Goal: Task Accomplishment & Management: Complete application form

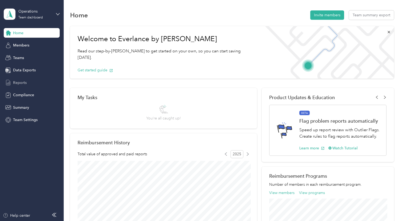
click at [21, 81] on span "Reports" at bounding box center [20, 83] width 14 height 6
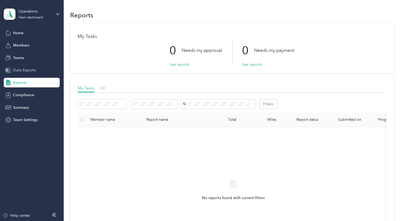
click at [32, 70] on span "Data Exports" at bounding box center [24, 70] width 23 height 6
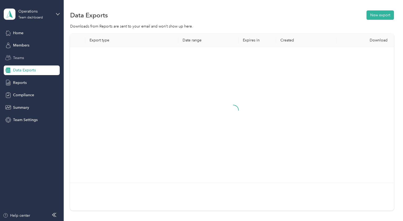
click at [17, 58] on span "Teams" at bounding box center [18, 58] width 11 height 6
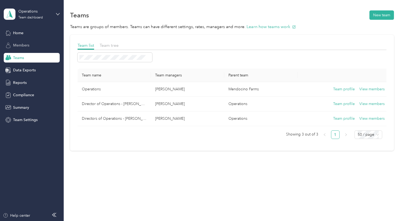
click at [18, 45] on span "Members" at bounding box center [21, 45] width 16 height 6
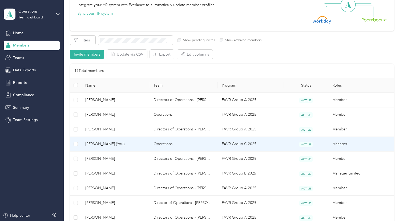
scroll to position [67, 0]
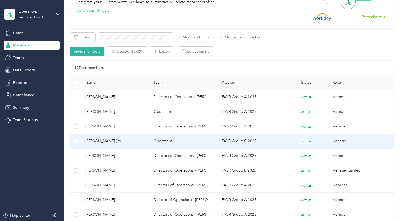
click at [228, 140] on td "FAVR Group C 2025" at bounding box center [251, 141] width 66 height 15
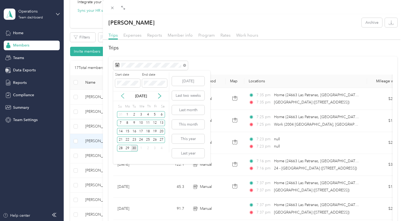
click at [122, 95] on icon at bounding box center [122, 96] width 3 height 5
click at [122, 96] on icon at bounding box center [122, 95] width 5 height 5
click at [134, 116] on div "1" at bounding box center [134, 114] width 7 height 7
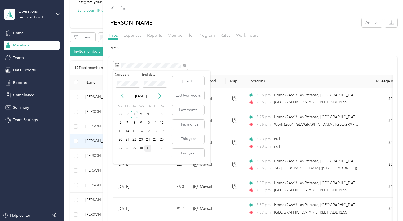
click at [149, 149] on div "31" at bounding box center [148, 148] width 7 height 7
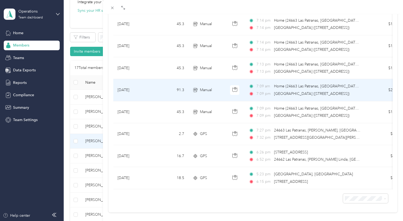
scroll to position [212, 0]
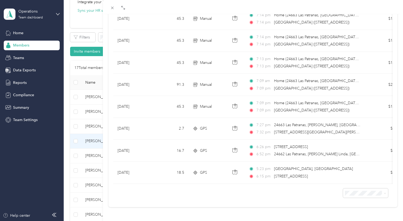
click at [357, 185] on li "100 per load" at bounding box center [365, 182] width 45 height 9
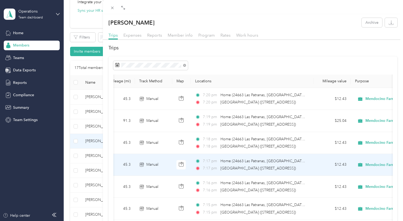
scroll to position [1, 0]
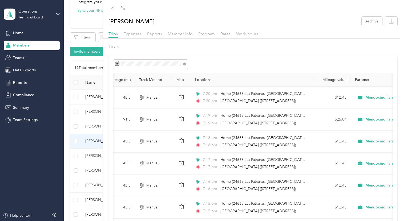
click at [20, 84] on div "[PERSON_NAME] Archive Trips Expenses Reports Member info Program Rates Work hou…" at bounding box center [201, 110] width 403 height 221
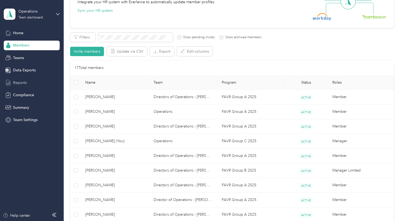
click at [18, 81] on span "Reports" at bounding box center [20, 83] width 14 height 6
click at [25, 80] on span "Reports" at bounding box center [20, 83] width 14 height 6
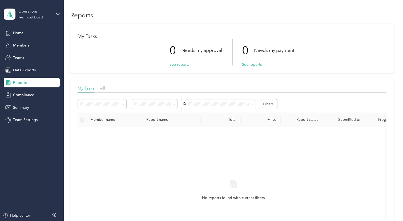
click at [28, 17] on div "Team dashboard" at bounding box center [30, 17] width 25 height 3
click at [56, 29] on div "You’re signed in as [PERSON_NAME][EMAIL_ADDRESS][DOMAIN_NAME] Team dashboard Pe…" at bounding box center [75, 46] width 142 height 54
click at [29, 9] on div "Operations" at bounding box center [34, 12] width 33 height 6
click at [25, 57] on div "Personal dashboard" at bounding box center [75, 54] width 135 height 9
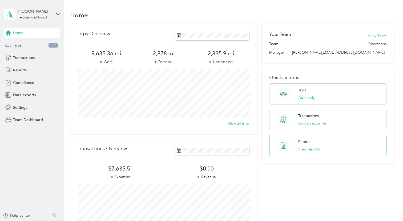
click at [306, 142] on p "Reports" at bounding box center [305, 142] width 13 height 6
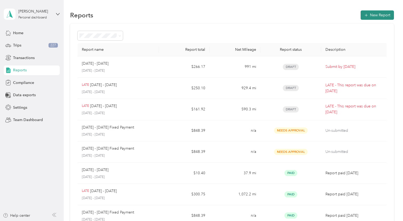
click at [372, 14] on button "New Report" at bounding box center [377, 14] width 33 height 9
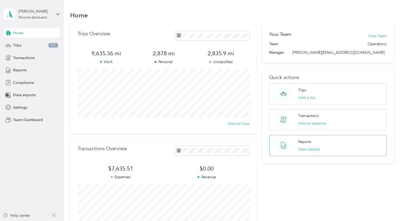
click at [307, 140] on p "Reports" at bounding box center [305, 142] width 13 height 6
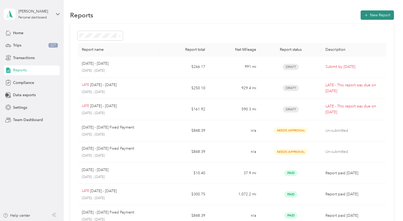
click at [382, 13] on button "New Report" at bounding box center [377, 14] width 33 height 9
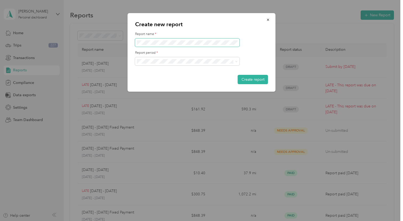
click at [190, 45] on span at bounding box center [187, 42] width 105 height 9
click at [157, 87] on span "[DATE] - [DATE]" at bounding box center [152, 89] width 27 height 5
click at [252, 80] on button "Create report" at bounding box center [253, 79] width 30 height 9
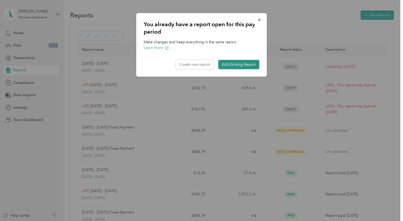
click at [233, 65] on button "Edit Existing Report" at bounding box center [239, 64] width 41 height 9
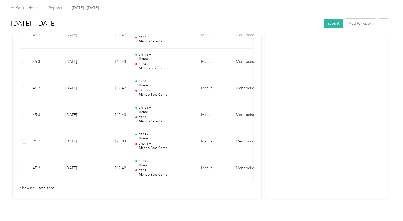
scroll to position [319, 0]
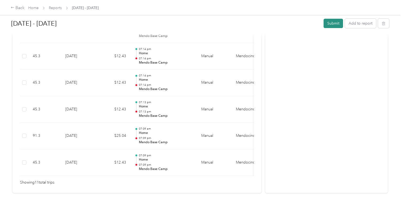
click at [335, 24] on button "Submit" at bounding box center [333, 23] width 19 height 9
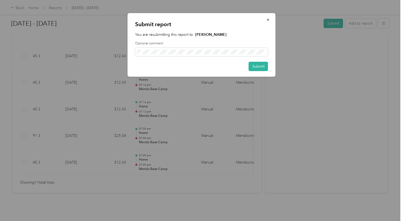
drag, startPoint x: 268, startPoint y: 20, endPoint x: 268, endPoint y: 38, distance: 18.4
click at [268, 20] on icon "button" at bounding box center [268, 20] width 2 height 2
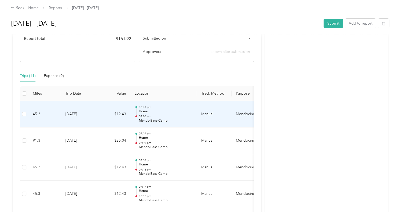
scroll to position [103, 0]
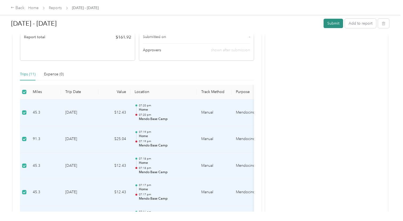
click at [337, 24] on button "Submit" at bounding box center [333, 23] width 19 height 9
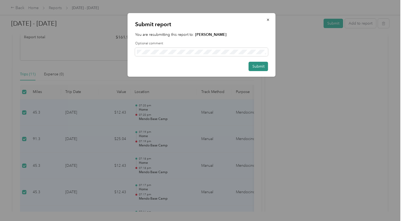
click at [260, 66] on button "Submit" at bounding box center [258, 66] width 19 height 9
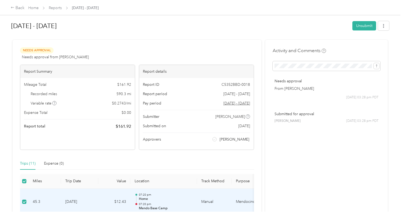
scroll to position [0, 0]
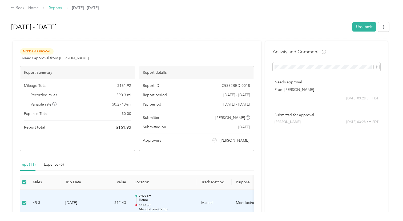
click at [53, 8] on link "Reports" at bounding box center [55, 8] width 13 height 5
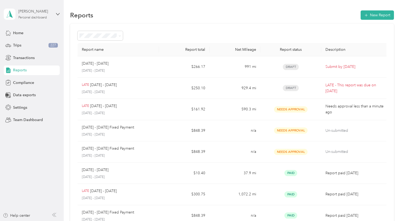
click at [32, 17] on div "Personal dashboard" at bounding box center [32, 17] width 29 height 3
click at [33, 57] on div "Personal dashboard" at bounding box center [75, 55] width 135 height 9
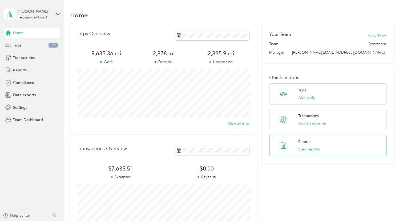
click at [308, 143] on p "Reports" at bounding box center [305, 142] width 13 height 6
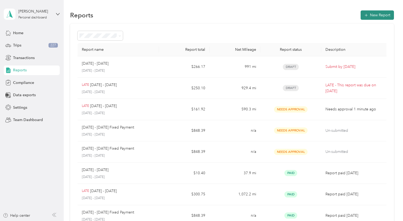
click at [382, 13] on button "New Report" at bounding box center [377, 14] width 33 height 9
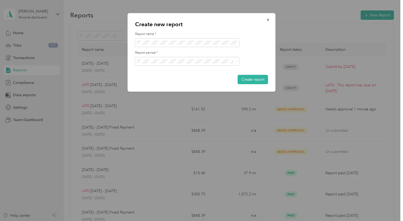
click at [152, 81] on li "[DATE] - [DATE]" at bounding box center [187, 77] width 105 height 9
click at [253, 80] on button "Create report" at bounding box center [253, 79] width 30 height 9
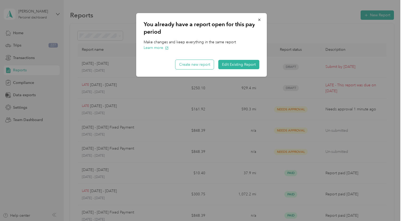
click at [198, 65] on button "Create new report" at bounding box center [195, 64] width 38 height 9
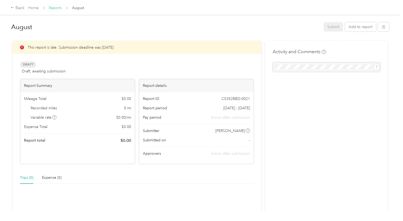
click at [56, 7] on link "Reports" at bounding box center [55, 8] width 13 height 5
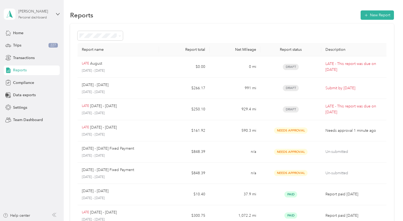
click at [30, 13] on div "[PERSON_NAME]" at bounding box center [34, 12] width 33 height 6
click at [28, 57] on div "Personal dashboard" at bounding box center [75, 54] width 135 height 9
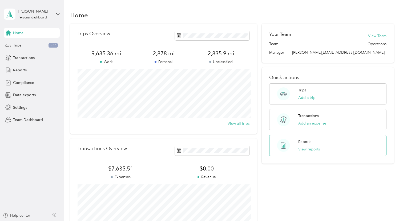
click at [306, 147] on button "View reports" at bounding box center [310, 149] width 22 height 6
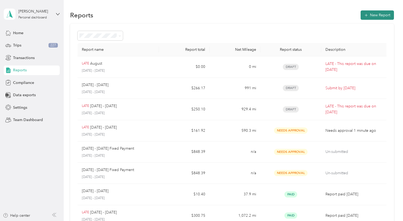
click at [377, 17] on button "New Report" at bounding box center [377, 14] width 33 height 9
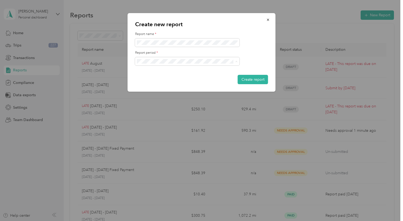
click at [154, 81] on li "[DATE] - [DATE]" at bounding box center [187, 79] width 105 height 9
click at [250, 80] on button "Create report" at bounding box center [253, 79] width 30 height 9
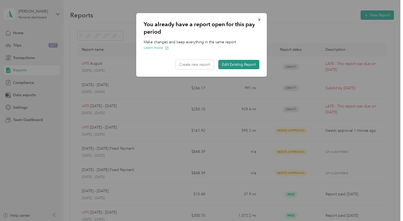
click at [241, 65] on button "Edit Existing Report" at bounding box center [239, 64] width 41 height 9
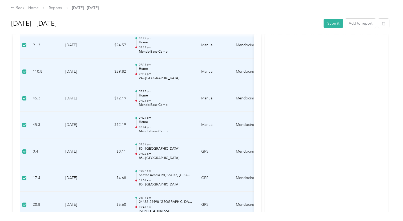
scroll to position [260, 0]
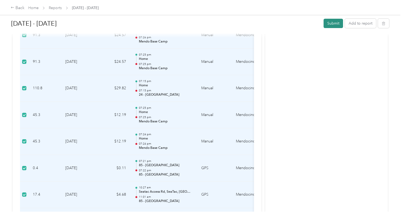
click at [341, 24] on button "Submit" at bounding box center [333, 23] width 19 height 9
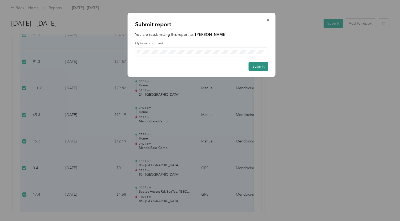
click at [258, 66] on button "Submit" at bounding box center [258, 66] width 19 height 9
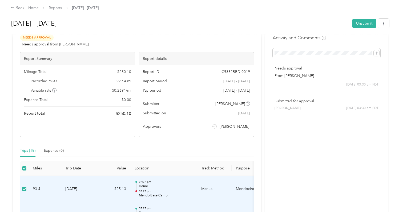
scroll to position [0, 0]
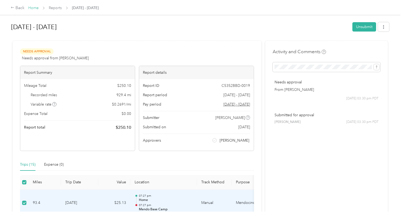
click at [35, 7] on link "Home" at bounding box center [33, 8] width 10 height 5
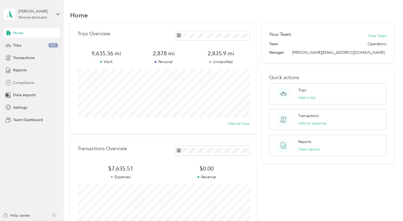
click at [22, 83] on span "Compliance" at bounding box center [23, 83] width 21 height 6
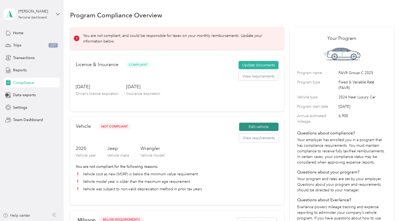
click at [250, 126] on button "Edit vehicle" at bounding box center [258, 126] width 39 height 9
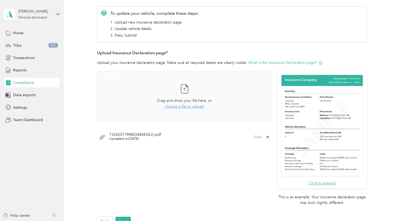
scroll to position [78, 0]
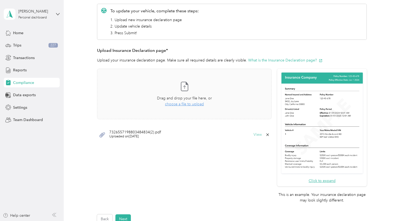
click at [261, 133] on button "View" at bounding box center [258, 135] width 8 height 4
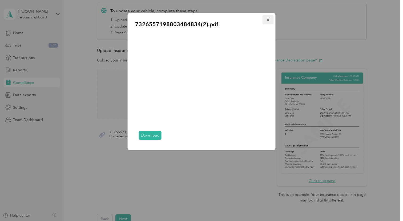
click at [267, 19] on icon "button" at bounding box center [269, 20] width 4 height 4
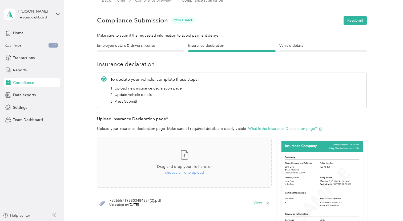
scroll to position [0, 0]
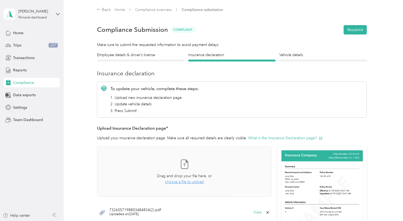
click at [312, 58] on div "Vehicle details Vehicle" at bounding box center [324, 56] width 88 height 9
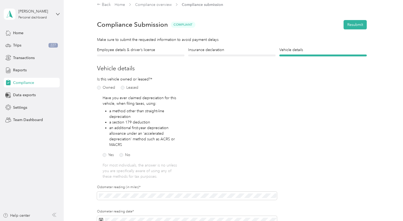
scroll to position [5, 0]
click at [202, 51] on h4 "Insurance declaration" at bounding box center [232, 50] width 88 height 6
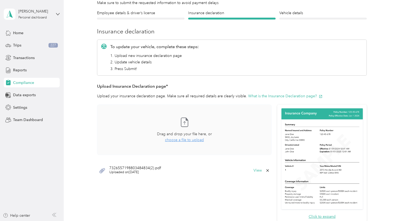
scroll to position [43, 0]
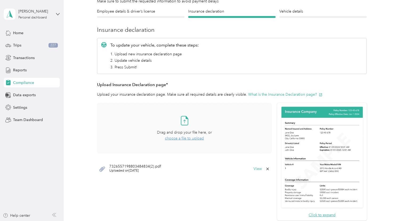
click at [176, 139] on span "choose a file to upload" at bounding box center [184, 138] width 39 height 5
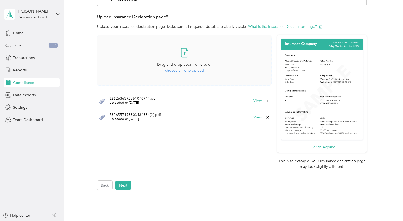
scroll to position [113, 0]
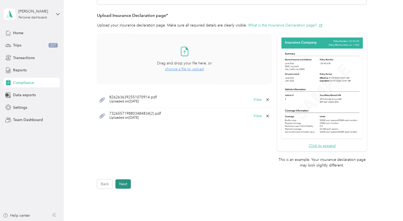
click at [125, 184] on button "Next" at bounding box center [123, 183] width 15 height 9
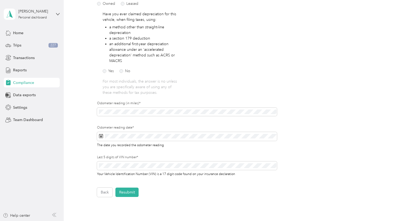
scroll to position [90, 0]
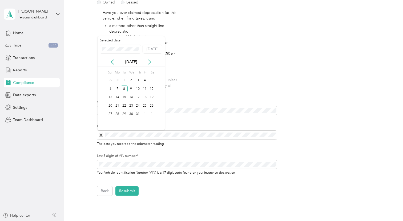
click at [150, 61] on icon at bounding box center [149, 61] width 5 height 5
click at [150, 62] on icon at bounding box center [149, 61] width 5 height 5
click at [124, 114] on div "30" at bounding box center [124, 114] width 7 height 7
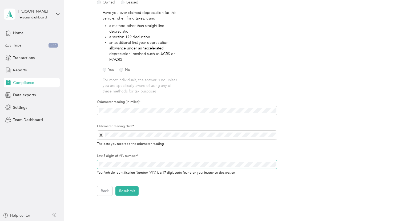
click at [74, 162] on div "Employee details & driver’s license License Insurance declaration Insurance Veh…" at bounding box center [232, 78] width 324 height 233
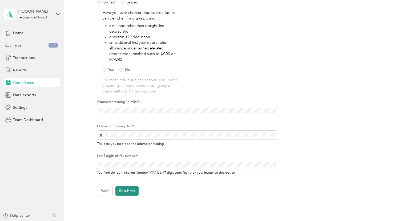
click at [123, 189] on button "Resubmit" at bounding box center [127, 190] width 23 height 9
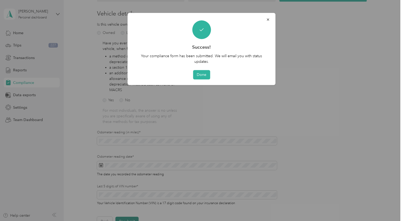
scroll to position [62, 0]
click at [196, 76] on button "Done" at bounding box center [201, 74] width 17 height 9
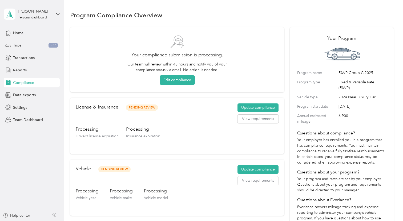
scroll to position [1, 0]
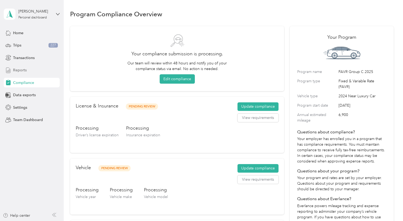
click at [18, 72] on span "Reports" at bounding box center [20, 70] width 14 height 6
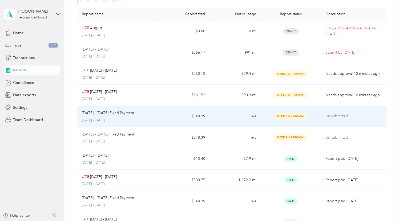
scroll to position [36, 0]
click at [129, 113] on p "[DATE] - [DATE] Fixed Payment" at bounding box center [108, 112] width 52 height 6
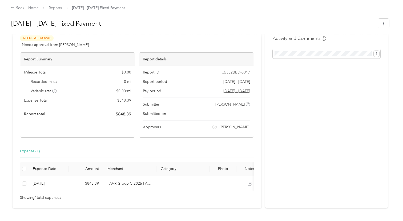
scroll to position [15, 0]
